Goal: Obtain resource: Obtain resource

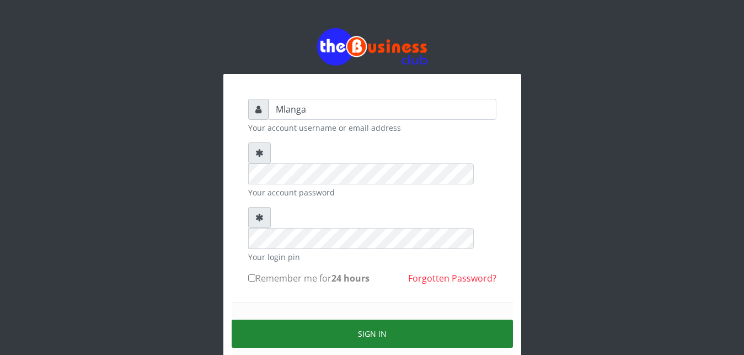
click at [329, 319] on button "Sign in" at bounding box center [372, 333] width 281 height 28
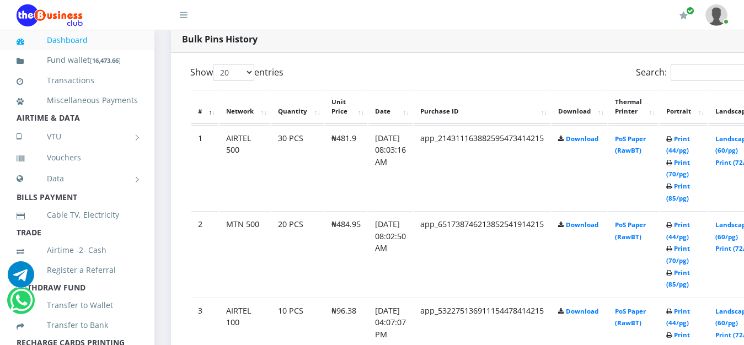
scroll to position [562, 0]
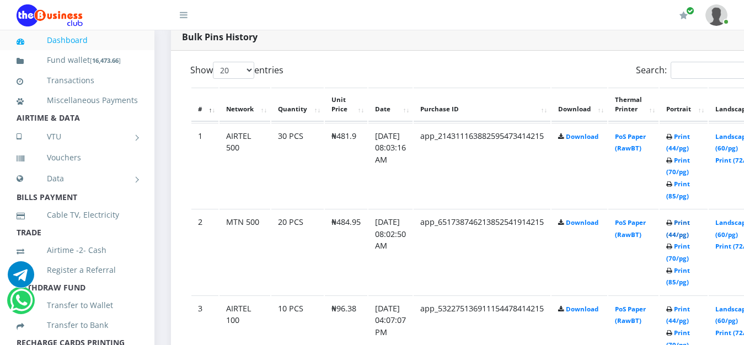
click at [690, 227] on link "Print (44/pg)" at bounding box center [678, 228] width 24 height 20
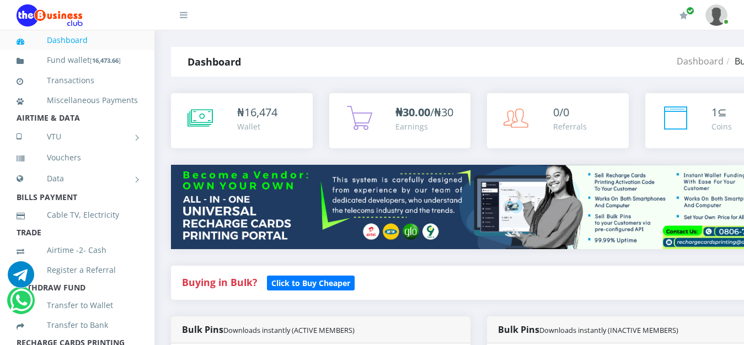
scroll to position [562, 0]
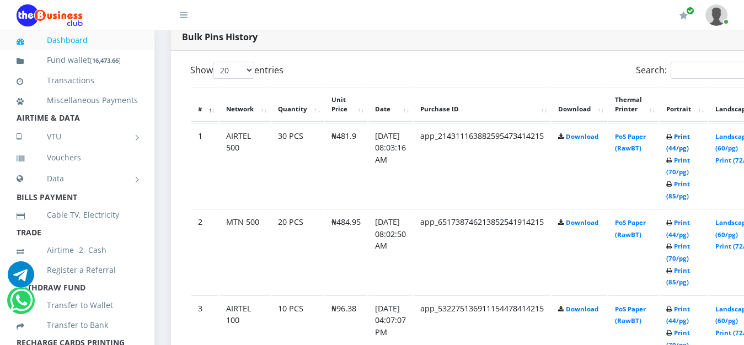
click at [690, 138] on link "Print (44/pg)" at bounding box center [678, 142] width 24 height 20
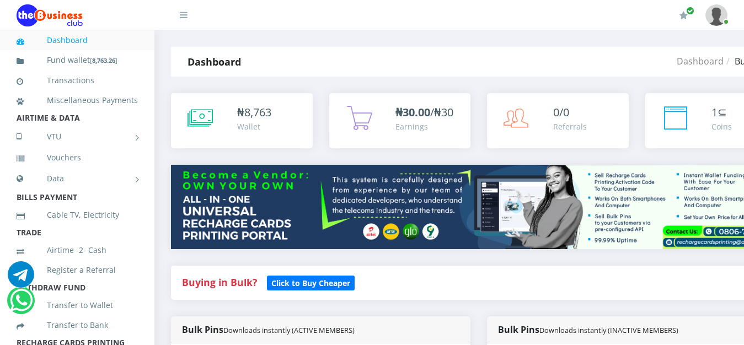
scroll to position [562, 0]
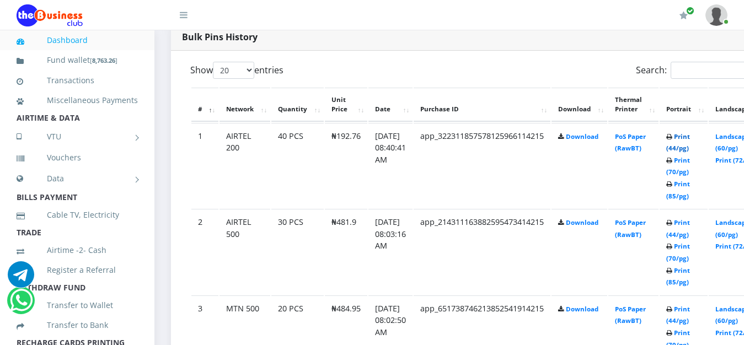
click at [690, 137] on link "Print (44/pg)" at bounding box center [678, 142] width 24 height 20
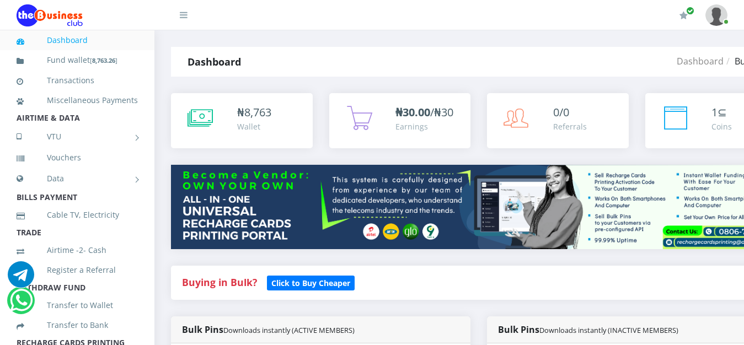
scroll to position [562, 0]
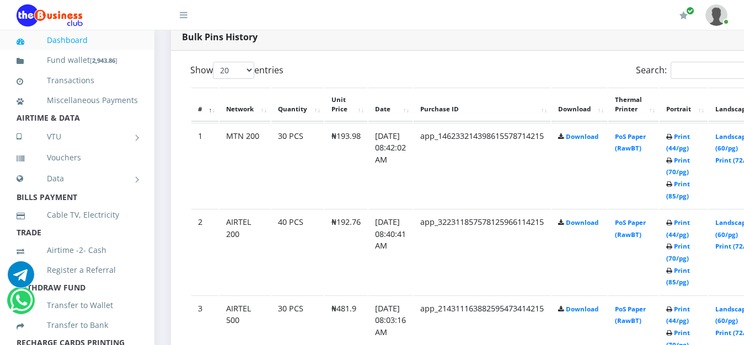
scroll to position [562, 0]
click at [690, 139] on link "Print (44/pg)" at bounding box center [678, 142] width 24 height 20
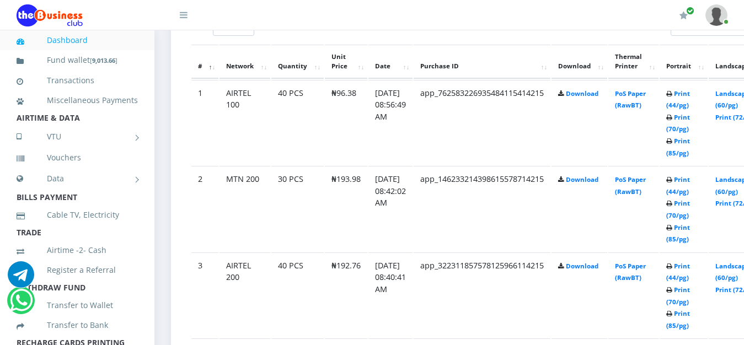
scroll to position [577, 0]
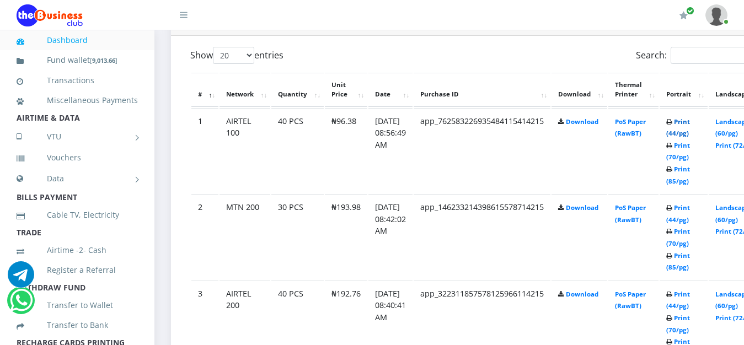
click at [690, 126] on link "Print (44/pg)" at bounding box center [678, 127] width 24 height 20
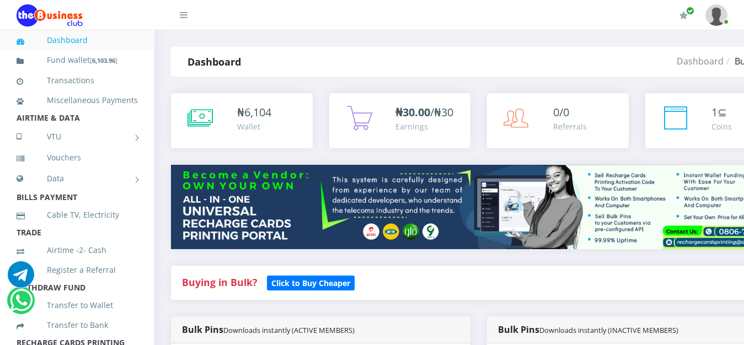
scroll to position [577, 0]
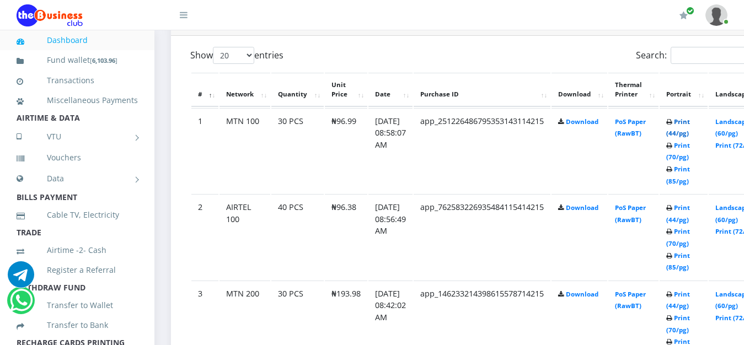
click at [690, 122] on link "Print (44/pg)" at bounding box center [678, 127] width 24 height 20
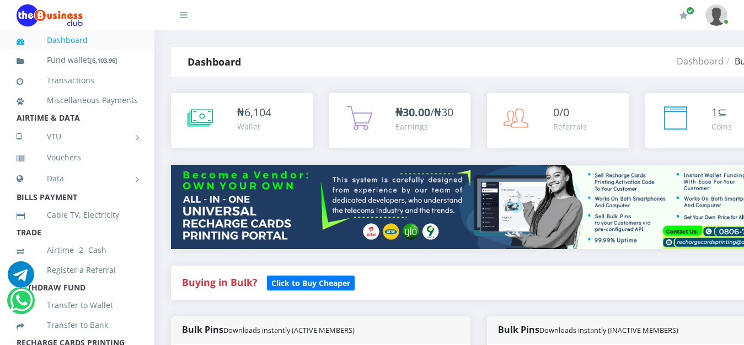
scroll to position [577, 0]
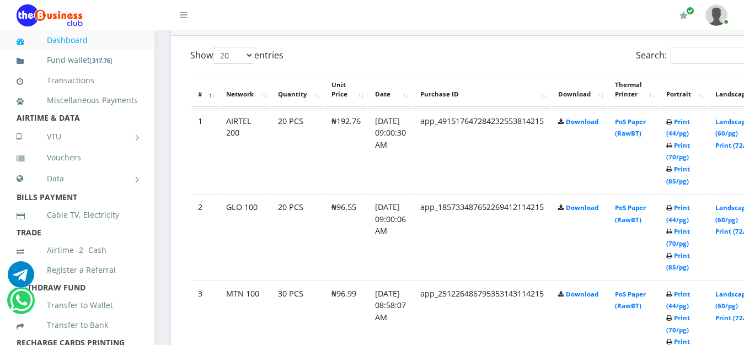
scroll to position [577, 0]
click at [690, 211] on link "Print (44/pg)" at bounding box center [678, 213] width 24 height 20
click at [690, 123] on link "Print (44/pg)" at bounding box center [678, 127] width 24 height 20
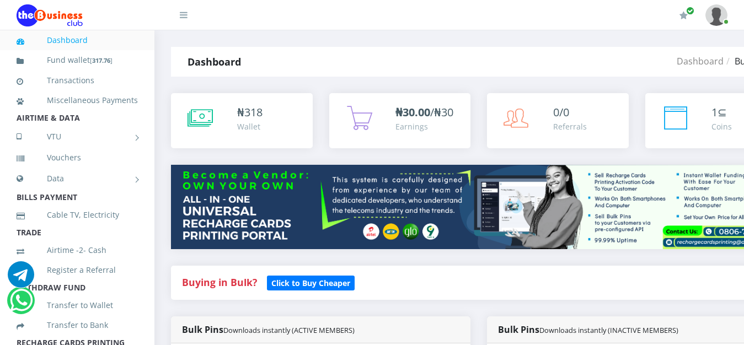
scroll to position [577, 0]
